Goal: Task Accomplishment & Management: Manage account settings

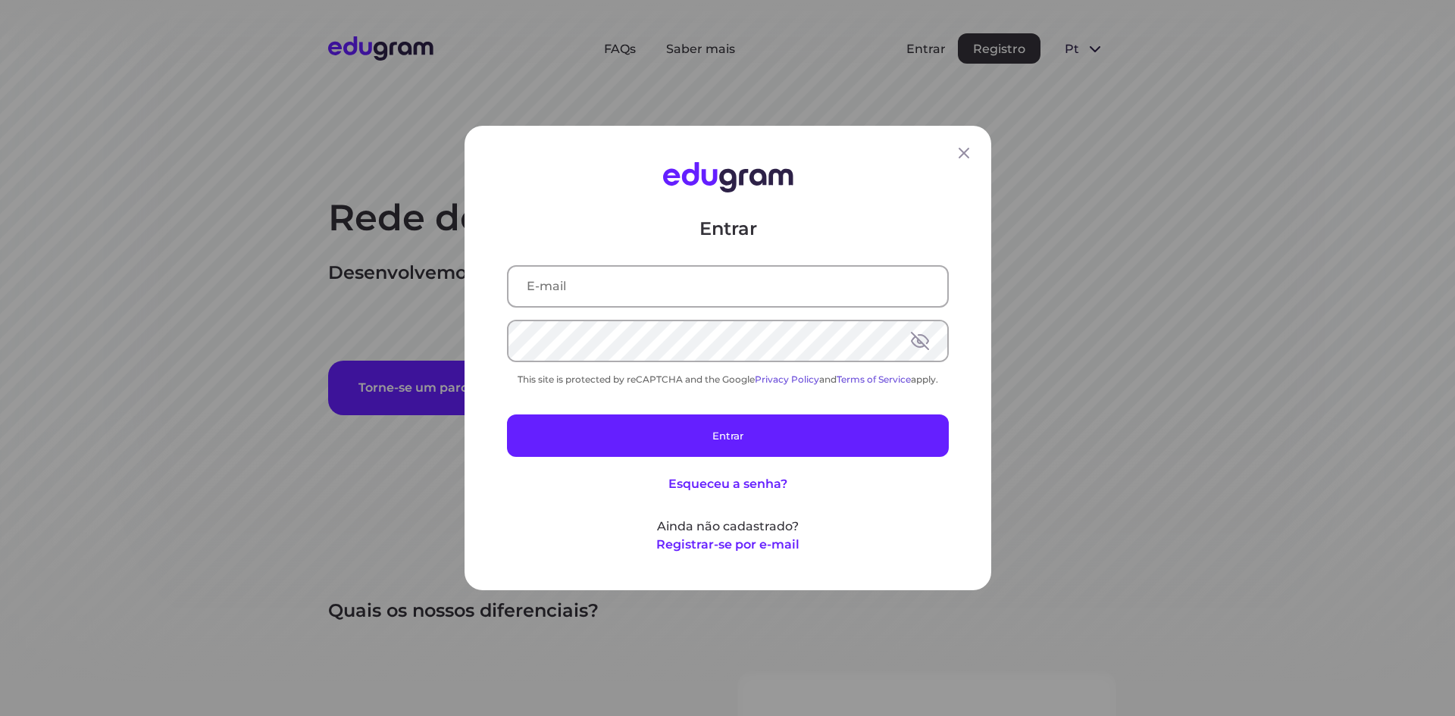
click at [769, 293] on input "text" at bounding box center [728, 286] width 439 height 39
type input "[EMAIL_ADDRESS][DOMAIN_NAME]"
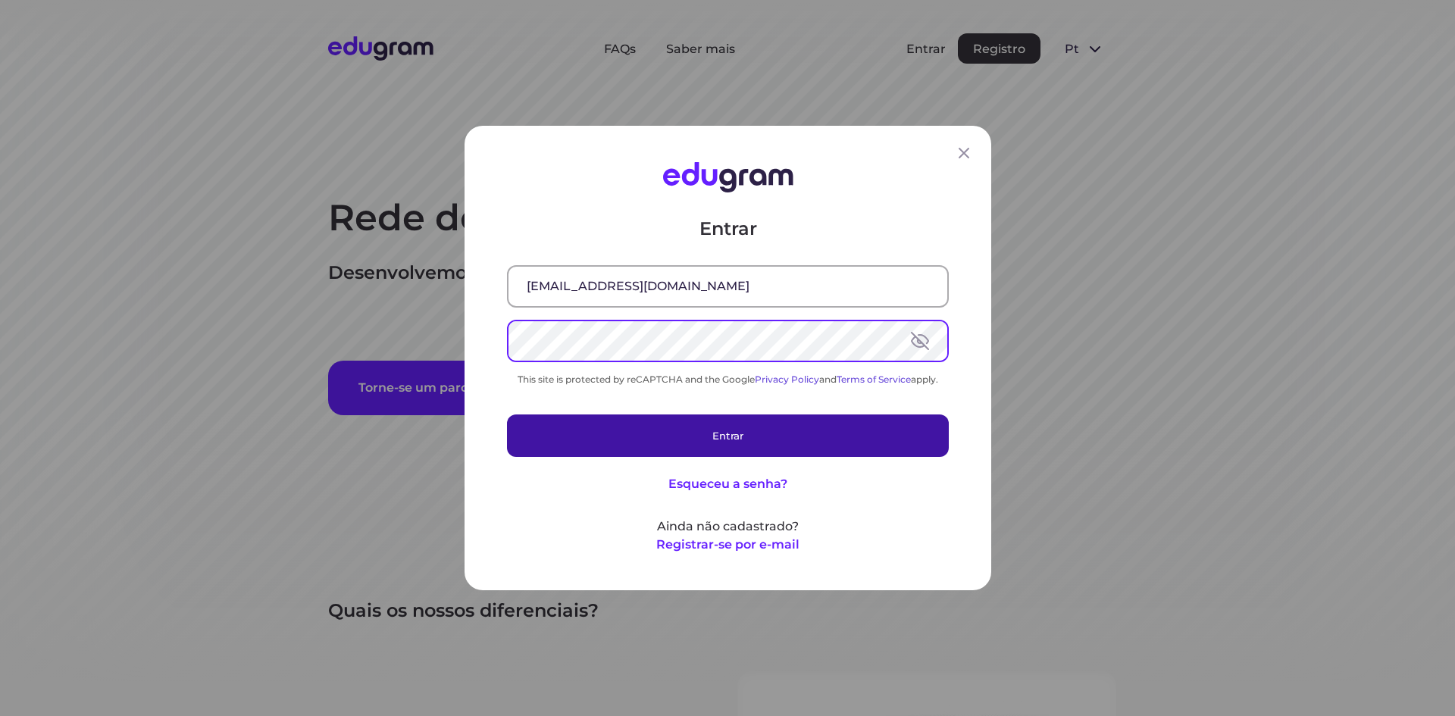
drag, startPoint x: 734, startPoint y: 427, endPoint x: 744, endPoint y: 431, distance: 11.0
click at [734, 428] on button "Entrar" at bounding box center [728, 436] width 442 height 42
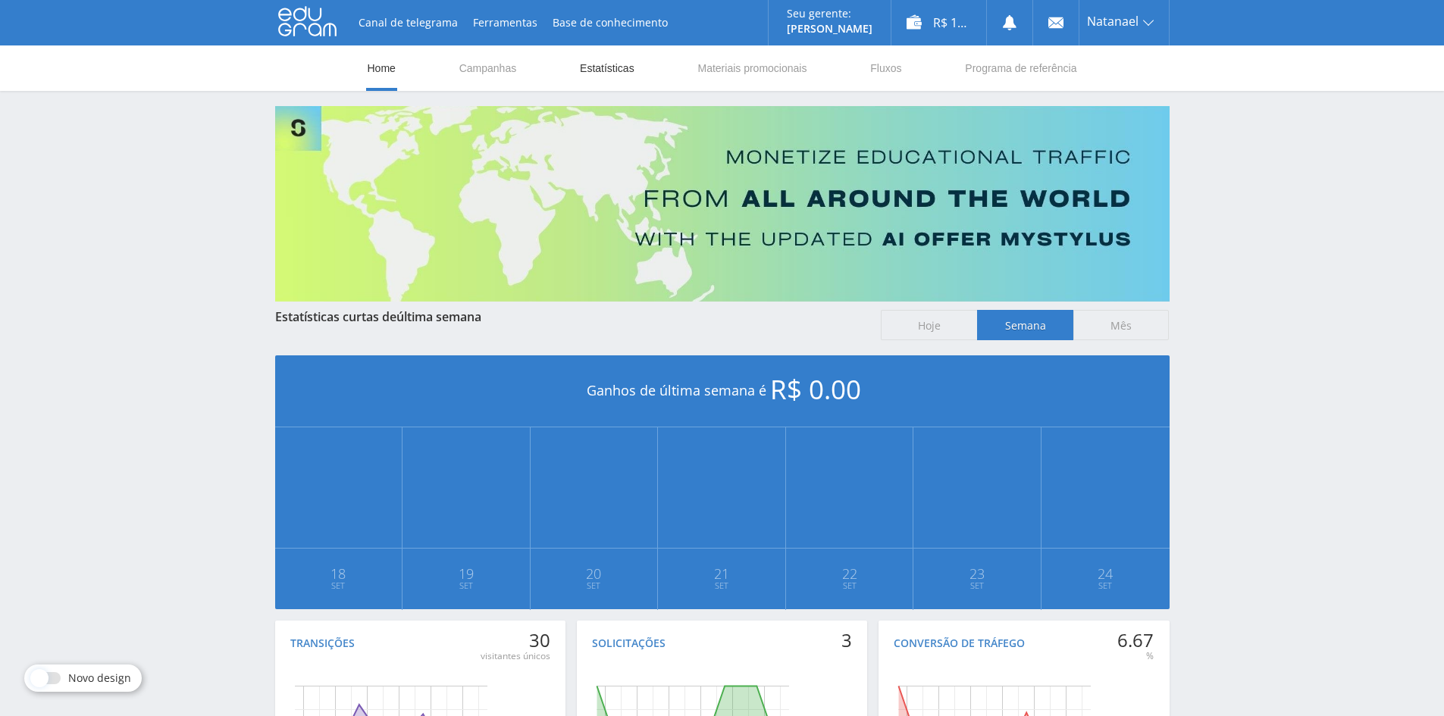
click at [587, 68] on link "Estatísticas" at bounding box center [607, 67] width 58 height 45
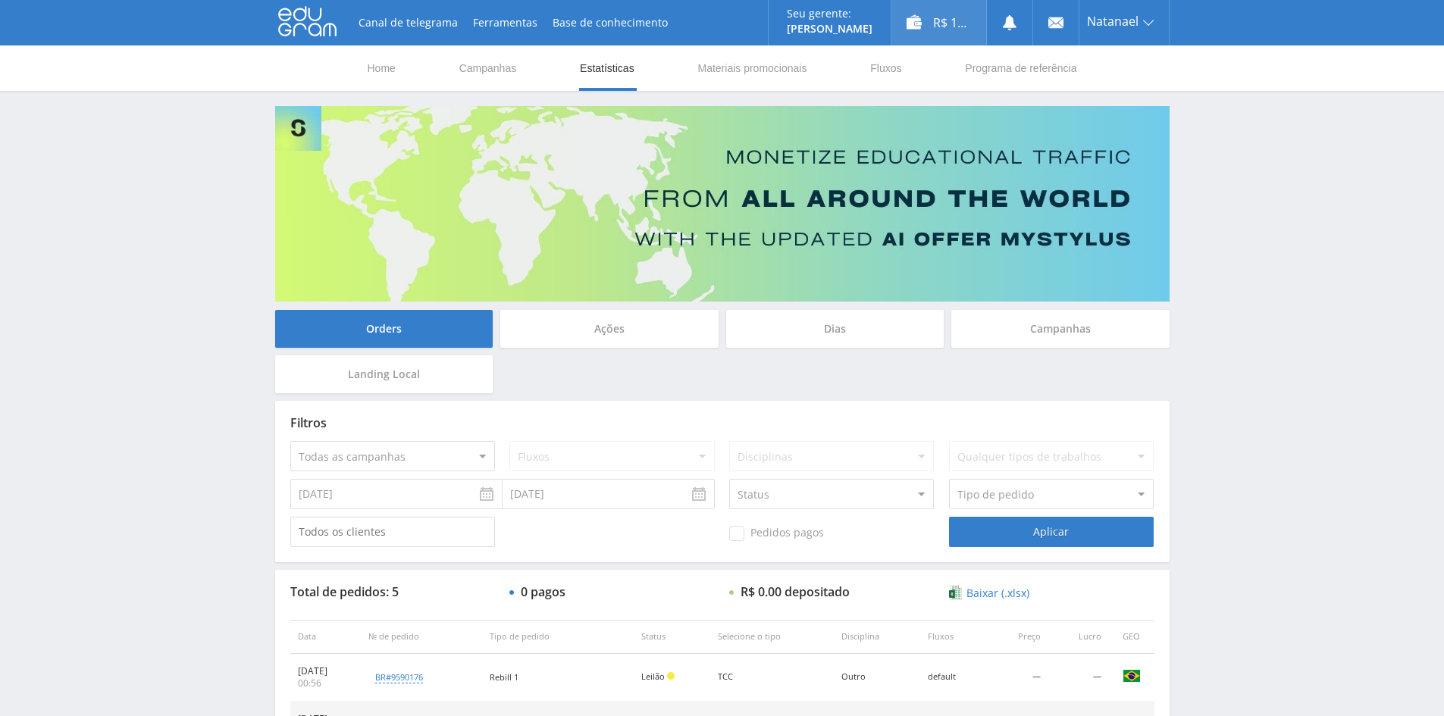
click at [953, 31] on div "R$ 136.75" at bounding box center [938, 22] width 95 height 45
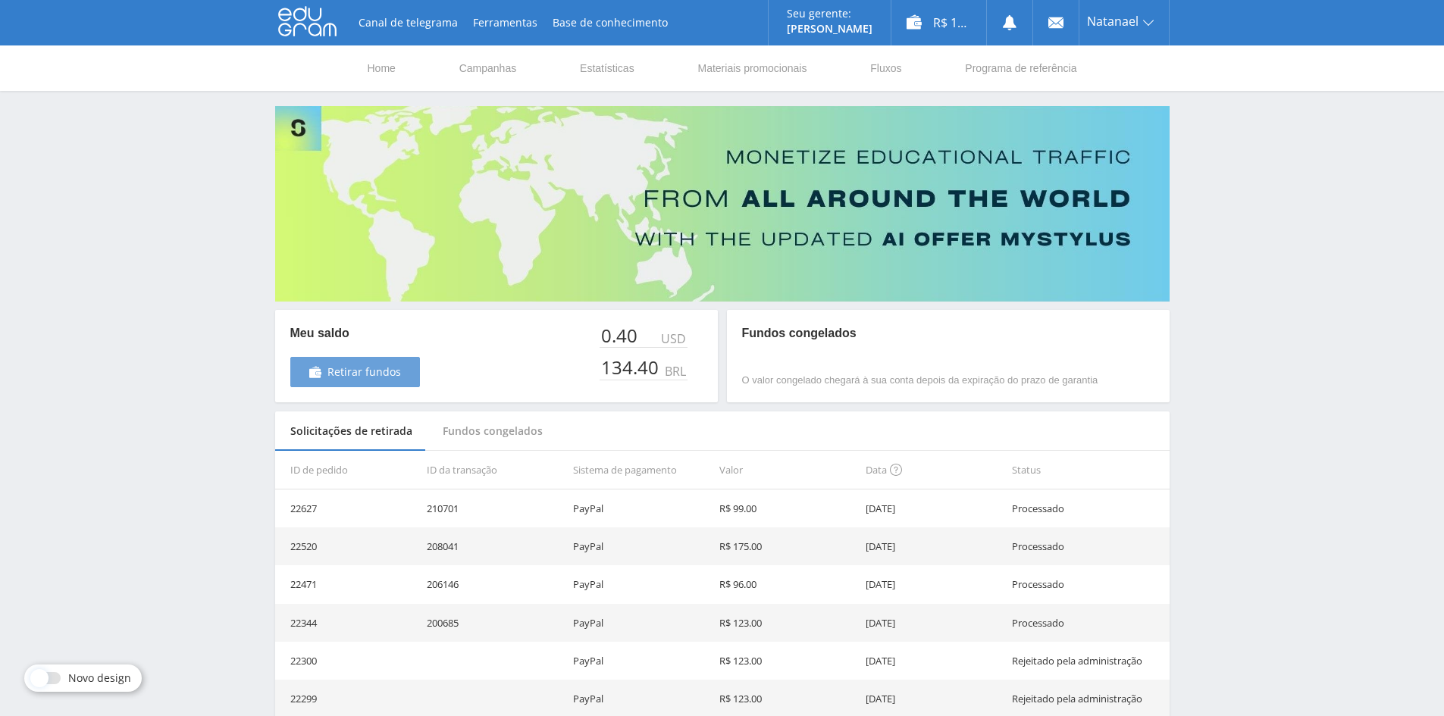
click at [369, 372] on span "Retirar fundos" at bounding box center [364, 372] width 74 height 12
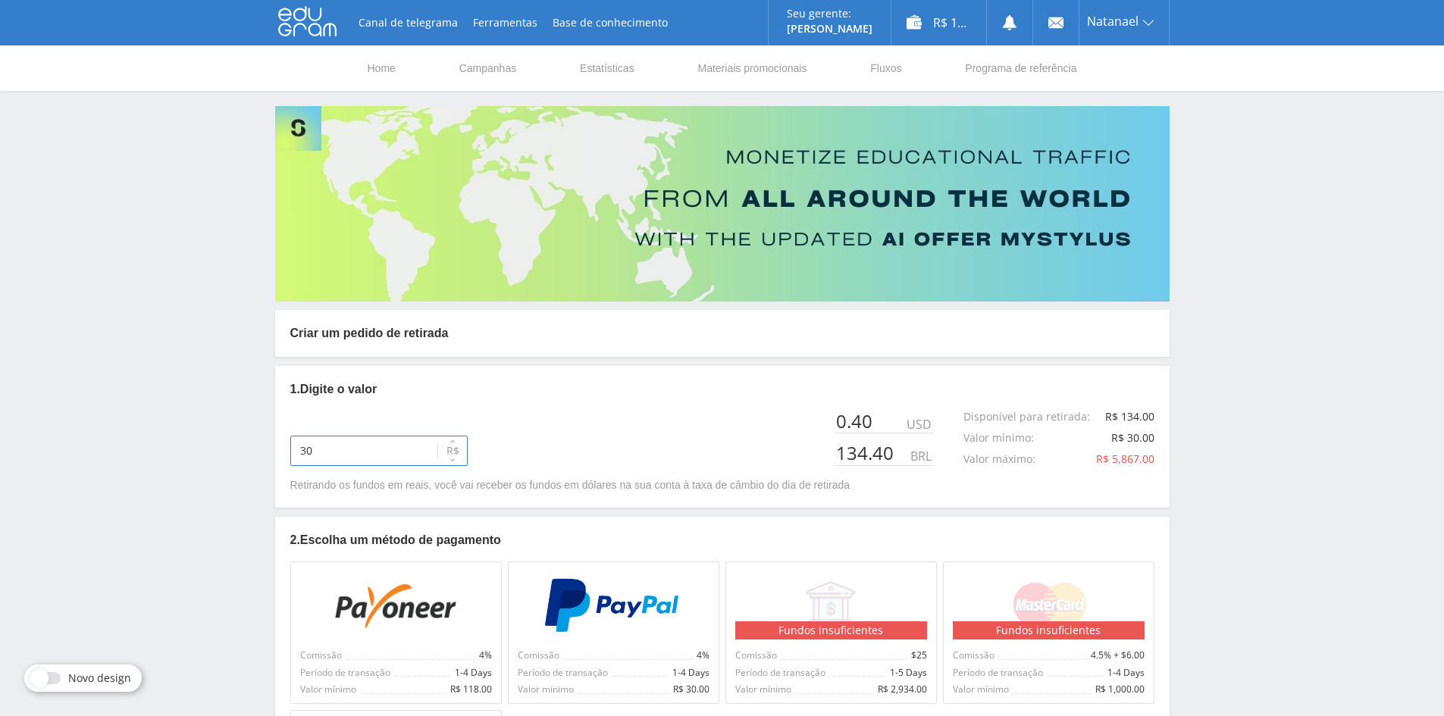
drag, startPoint x: 364, startPoint y: 451, endPoint x: 260, endPoint y: 452, distance: 103.9
click at [260, 452] on div "Canal de telegrama Ferramentas Base de conhecimento Seu gerente: Alex Alex Onli…" at bounding box center [722, 472] width 1444 height 944
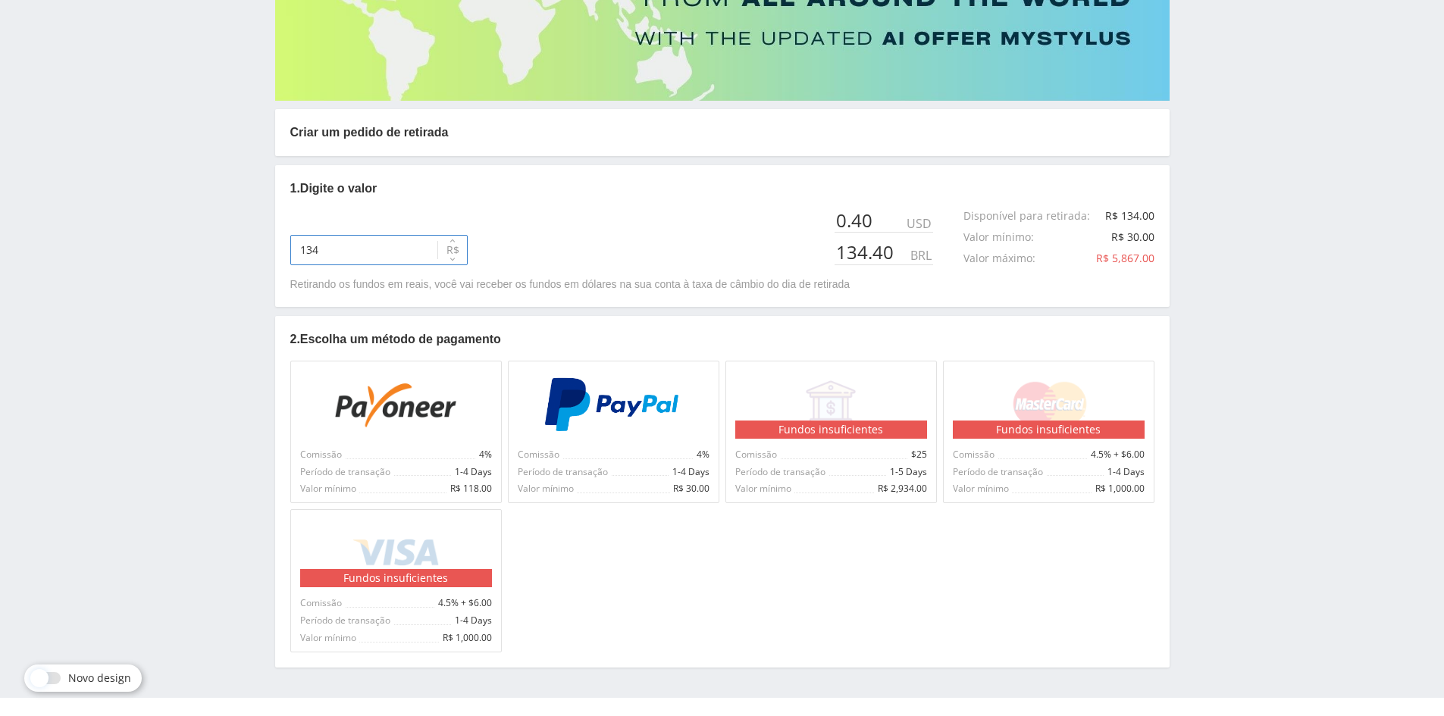
scroll to position [228, 0]
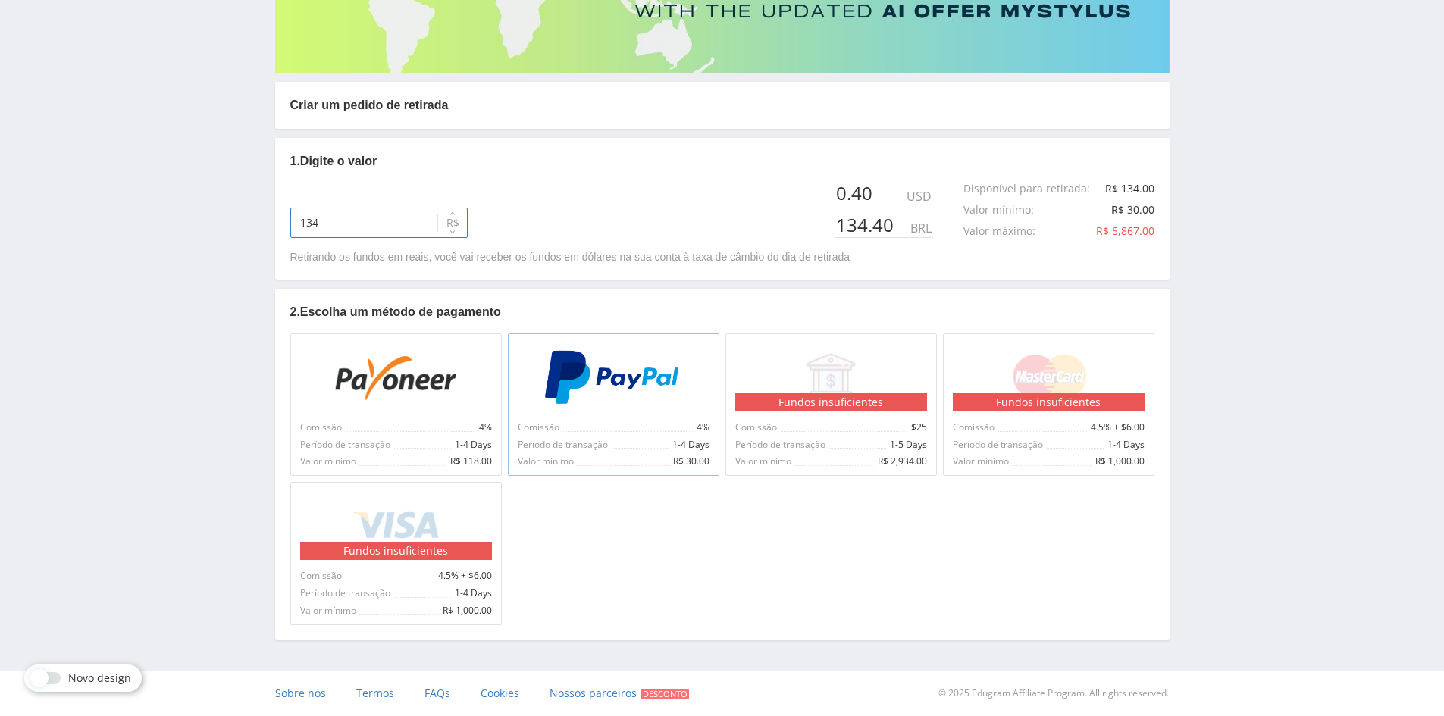
type input "134"
click at [603, 417] on div "Comissão 4% Período de transação 1-4 Days Valor mínimo R$ 30.00" at bounding box center [613, 404] width 211 height 142
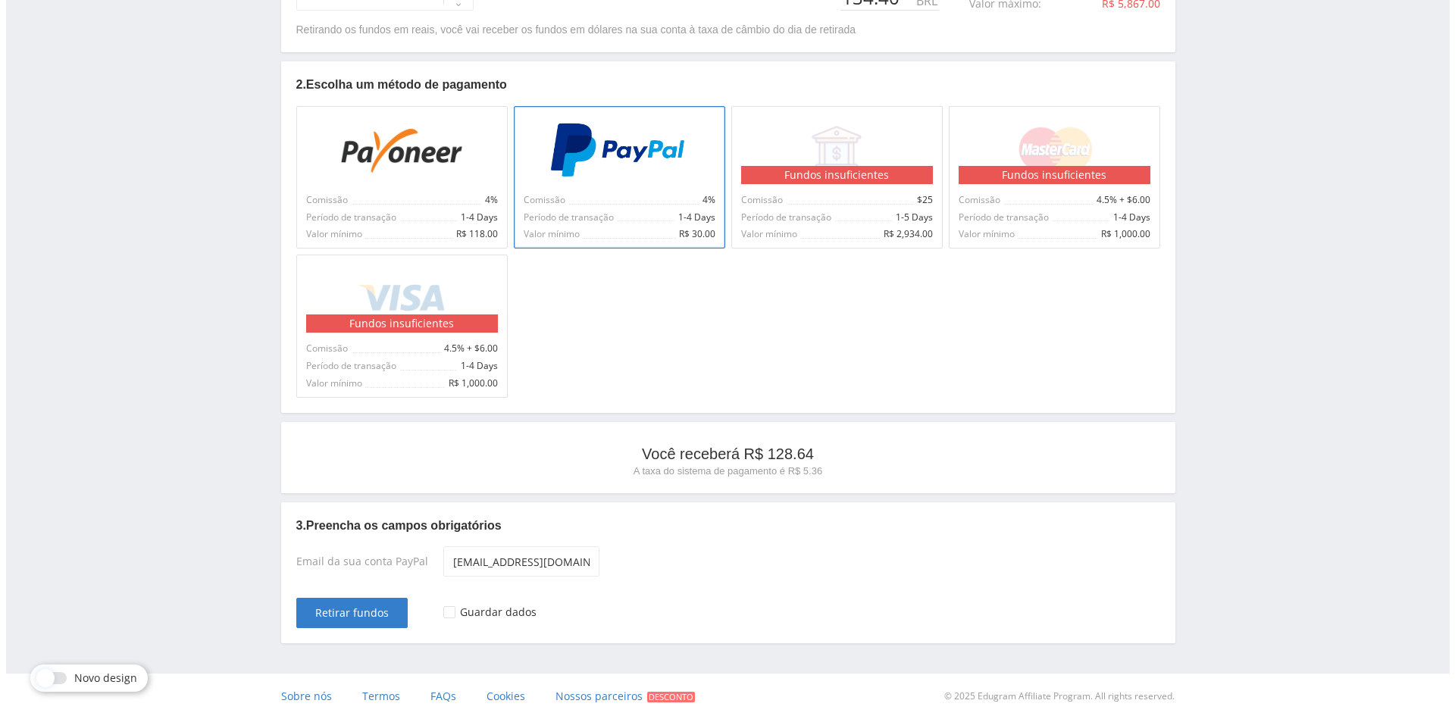
scroll to position [459, 0]
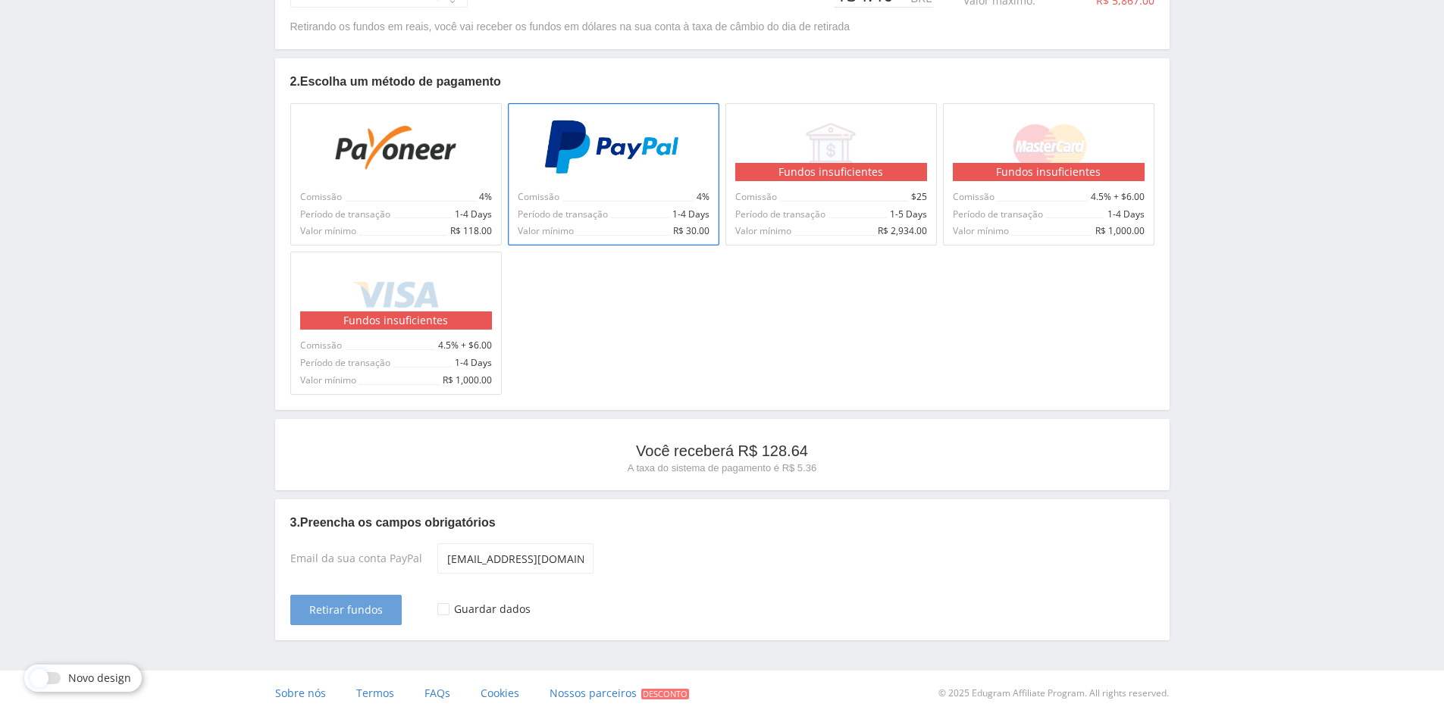
click at [340, 612] on span "Retirar fundos" at bounding box center [346, 610] width 74 height 12
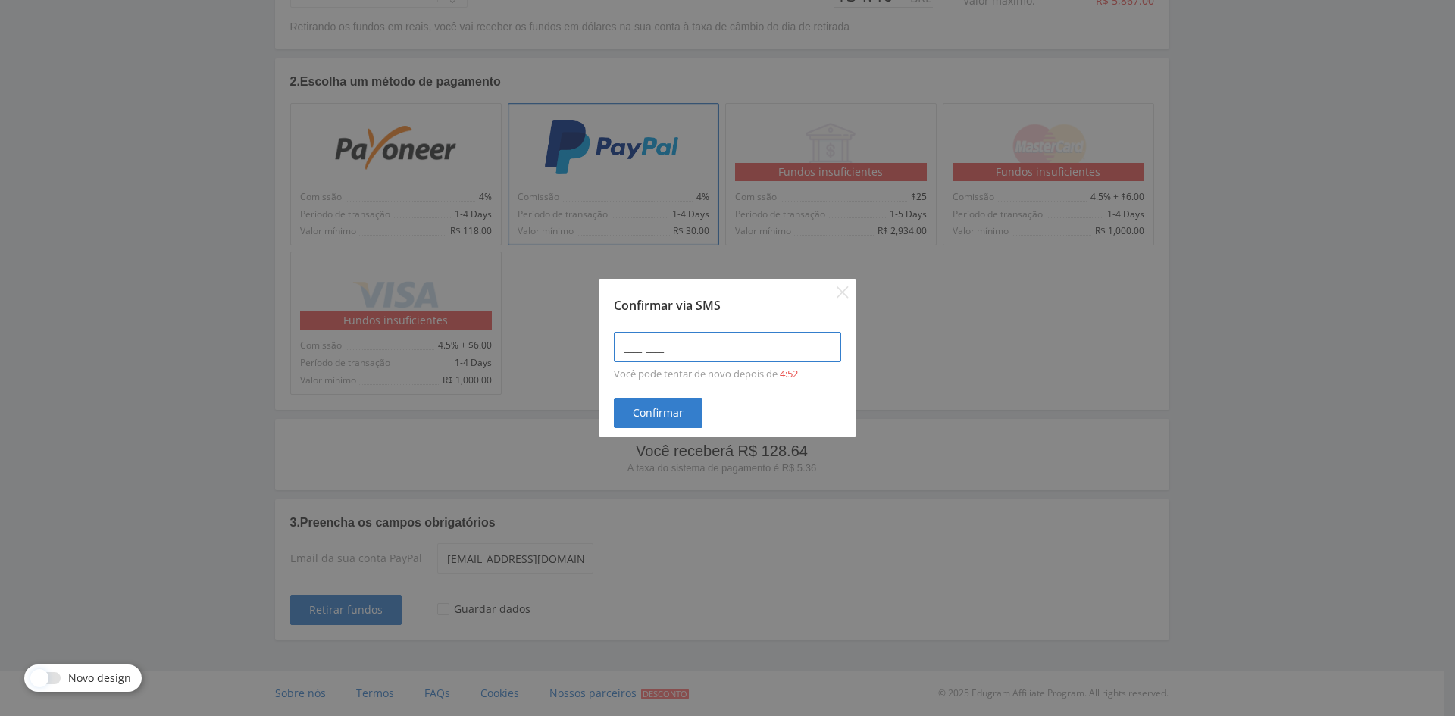
click at [696, 336] on input "____-____" at bounding box center [727, 347] width 227 height 30
type input "5408-1736"
click at [657, 409] on span "Confirmar" at bounding box center [658, 413] width 51 height 12
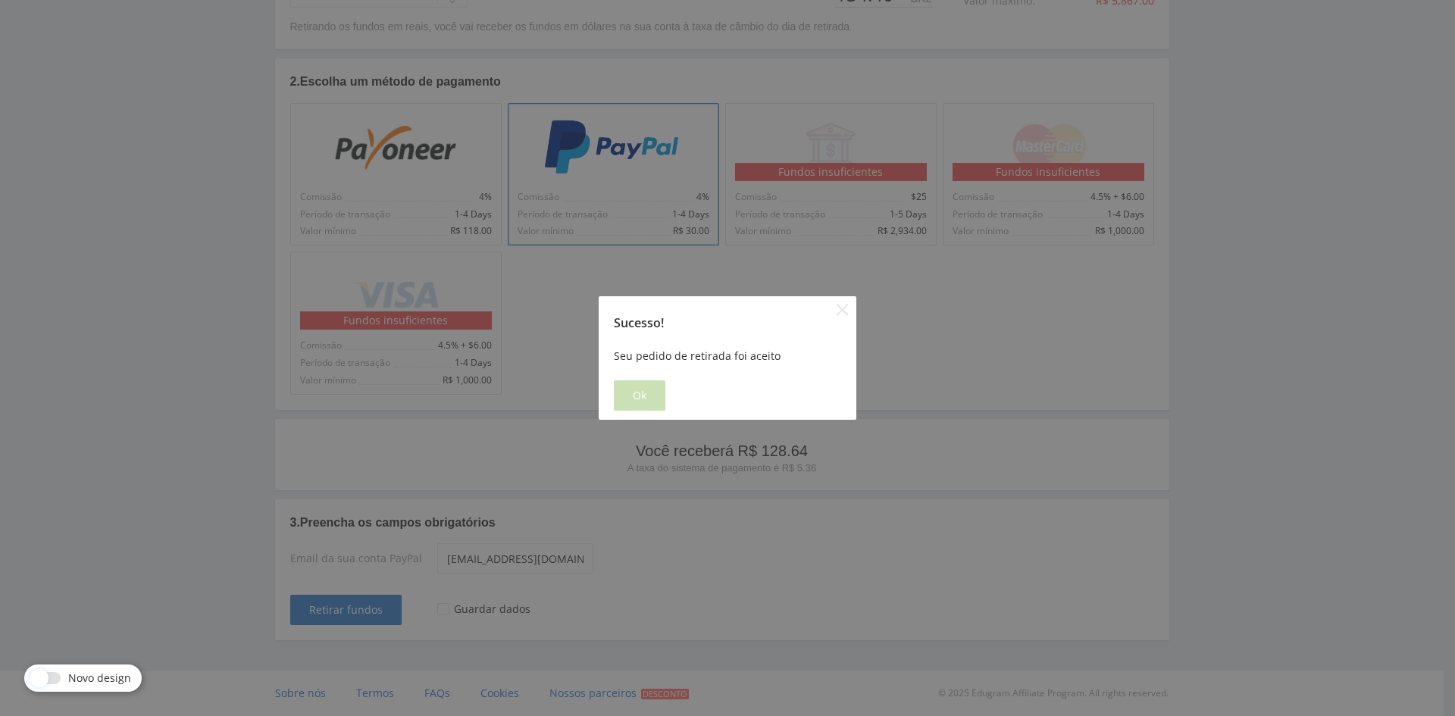
click at [643, 400] on span "Ok" at bounding box center [640, 396] width 14 height 12
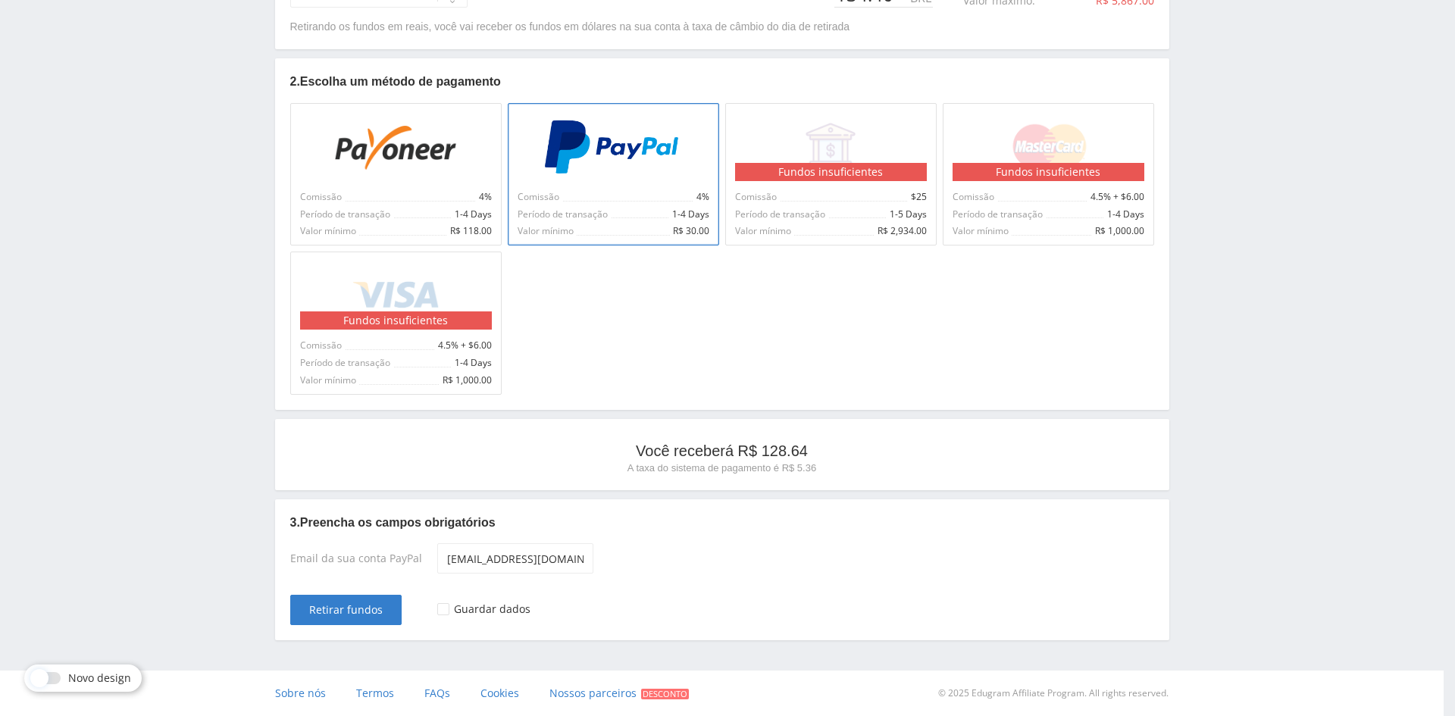
scroll to position [0, 0]
